Goal: Task Accomplishment & Management: Manage account settings

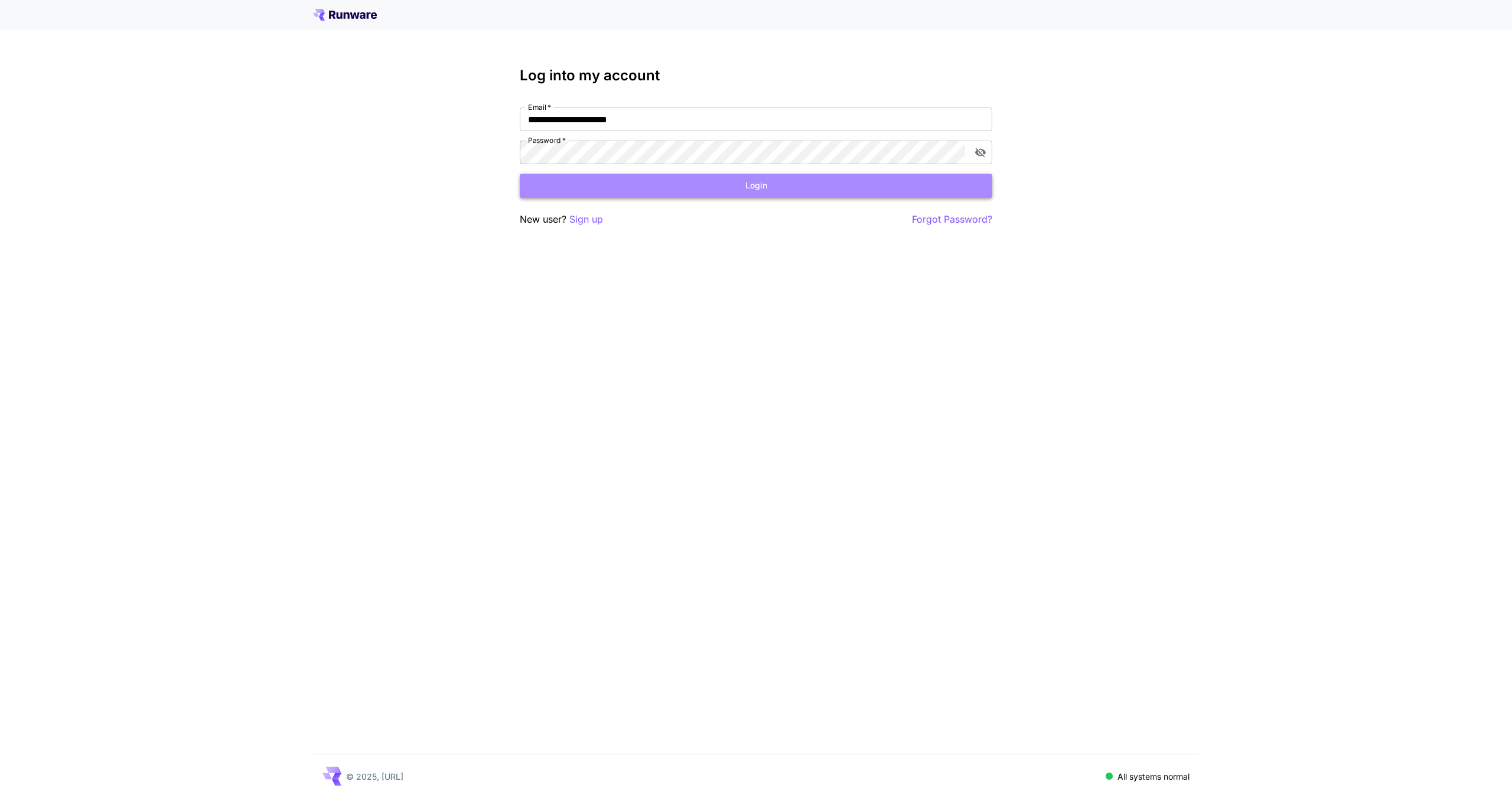
click at [680, 193] on button "Login" at bounding box center [756, 185] width 473 height 24
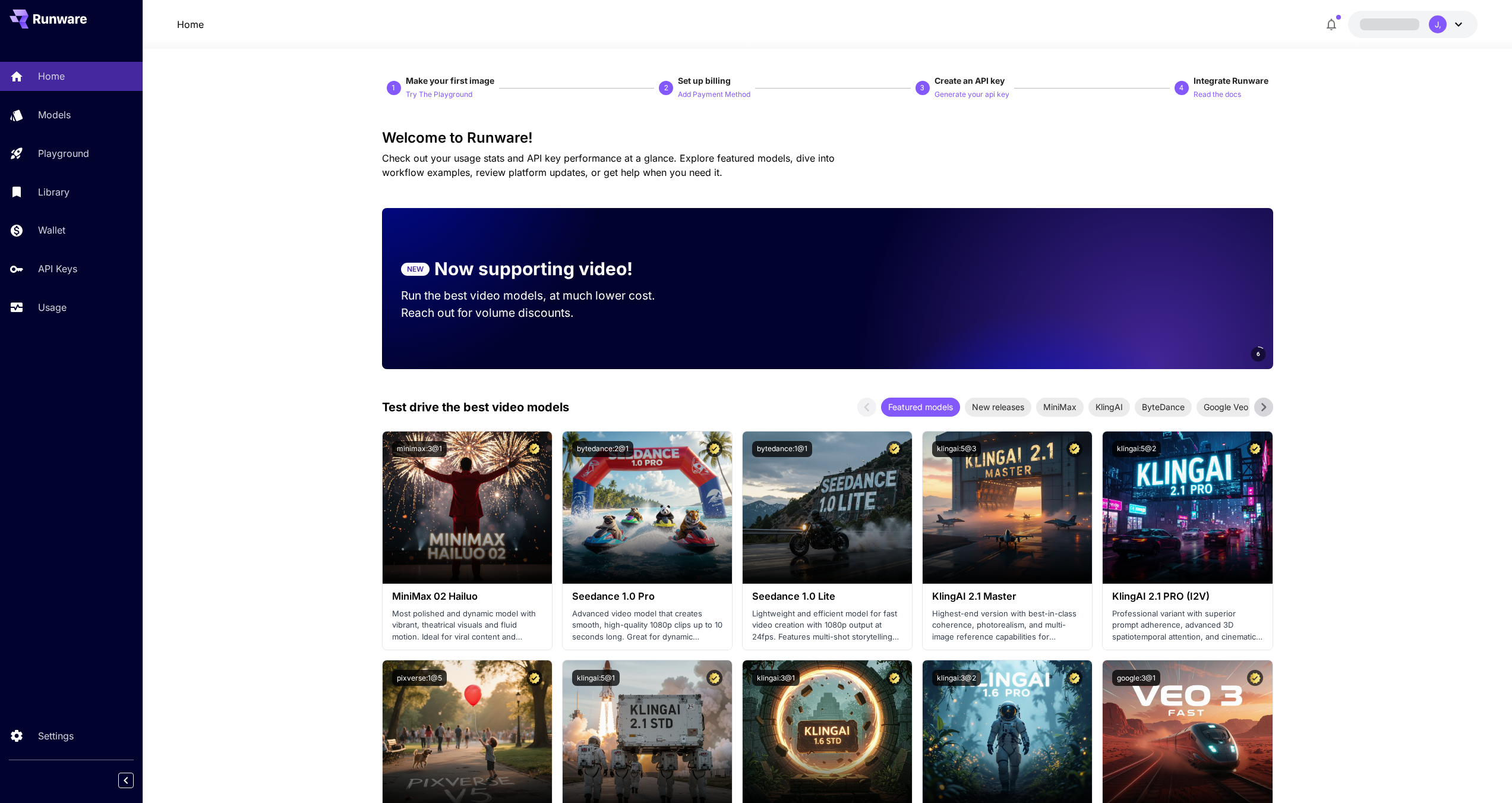
click at [1445, 18] on div "J," at bounding box center [1447, 24] width 37 height 18
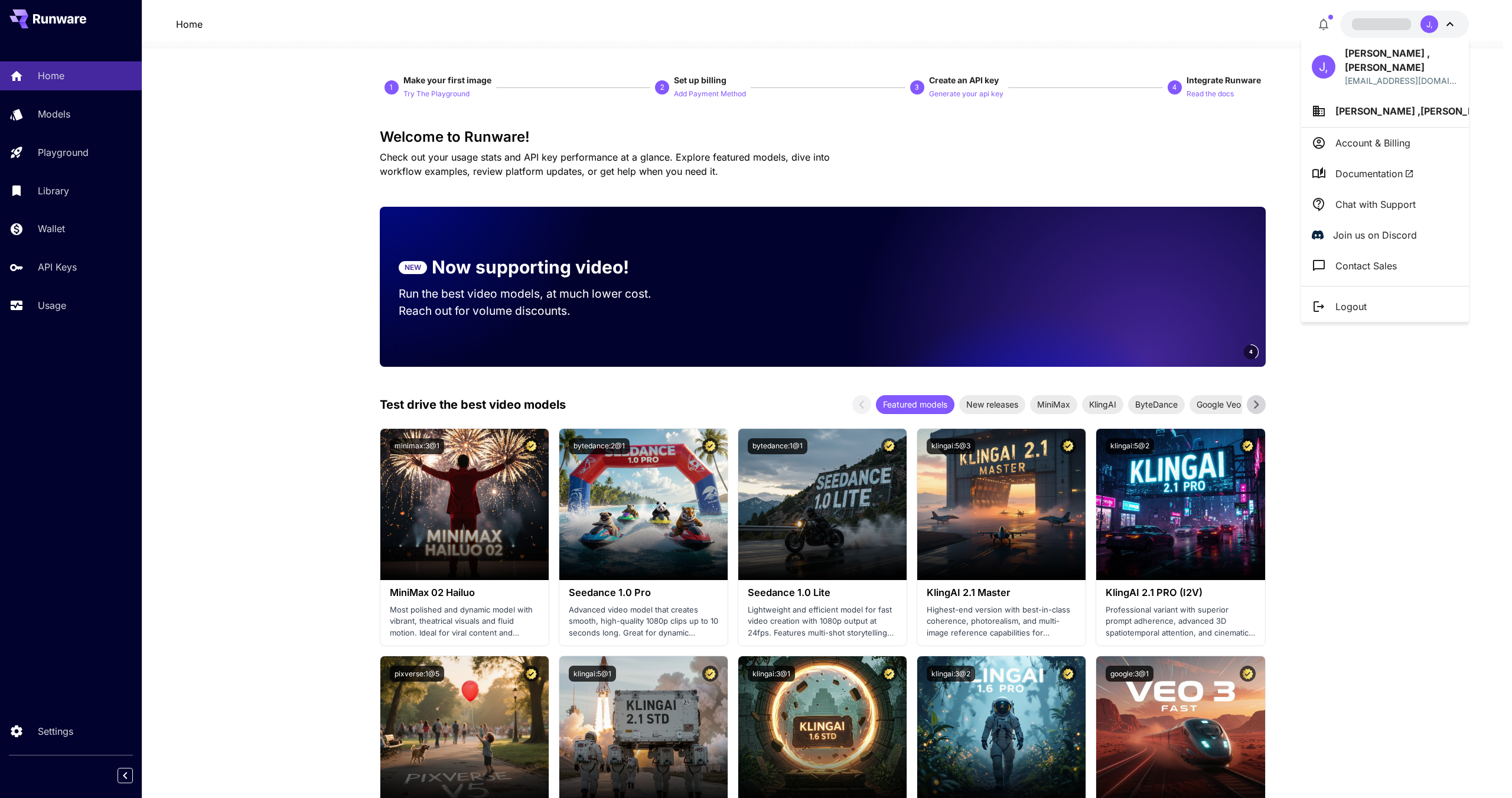
click at [1398, 136] on p "Account & Billing" at bounding box center [1373, 143] width 75 height 14
